Goal: Check status: Check status

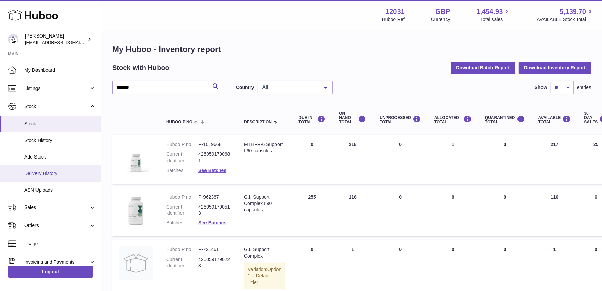
click at [43, 172] on span "Delivery History" at bounding box center [60, 173] width 72 height 6
click at [42, 173] on span "Delivery History" at bounding box center [60, 173] width 72 height 6
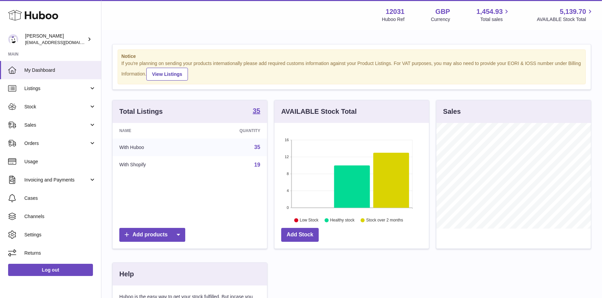
scroll to position [105, 155]
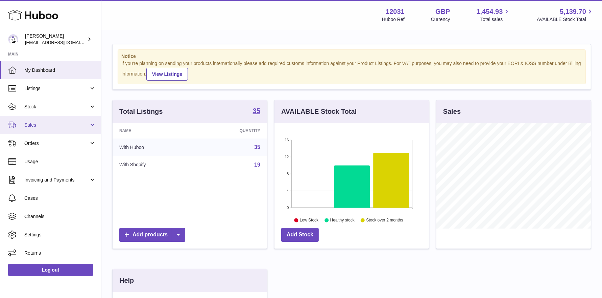
click at [46, 124] on span "Sales" at bounding box center [56, 125] width 65 height 6
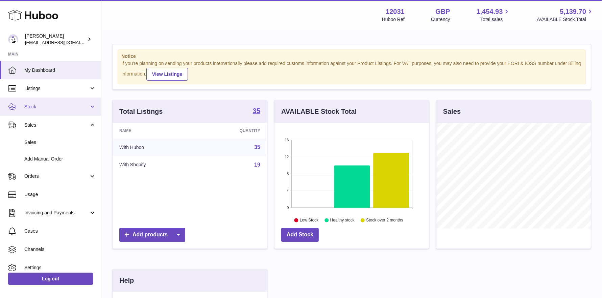
click at [51, 104] on span "Stock" at bounding box center [56, 107] width 65 height 6
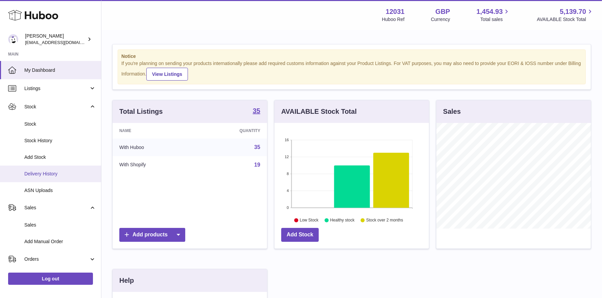
click at [51, 175] on span "Delivery History" at bounding box center [60, 173] width 72 height 6
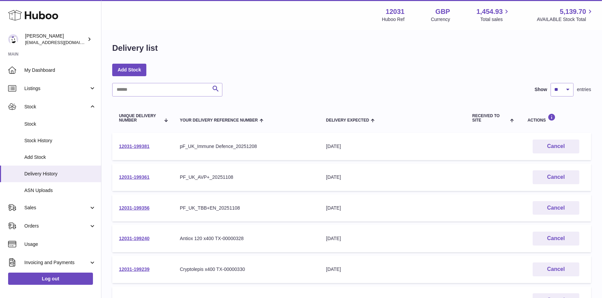
scroll to position [2, 0]
click at [132, 177] on link "12031-199361" at bounding box center [134, 176] width 30 height 5
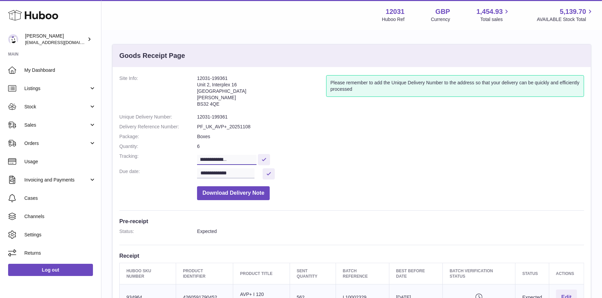
scroll to position [0, 46]
drag, startPoint x: 232, startPoint y: 158, endPoint x: 215, endPoint y: 161, distance: 16.9
click at [215, 161] on input "**********" at bounding box center [227, 160] width 60 height 10
